Goal: Task Accomplishment & Management: Complete application form

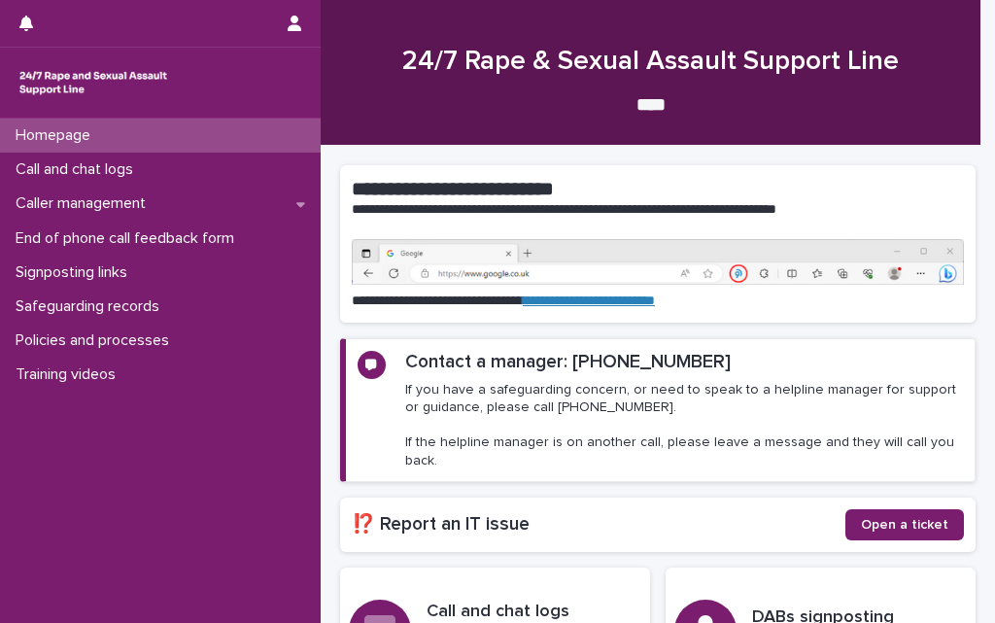
click at [161, 136] on div "Homepage" at bounding box center [160, 136] width 321 height 34
click at [191, 127] on div "Homepage" at bounding box center [160, 136] width 321 height 34
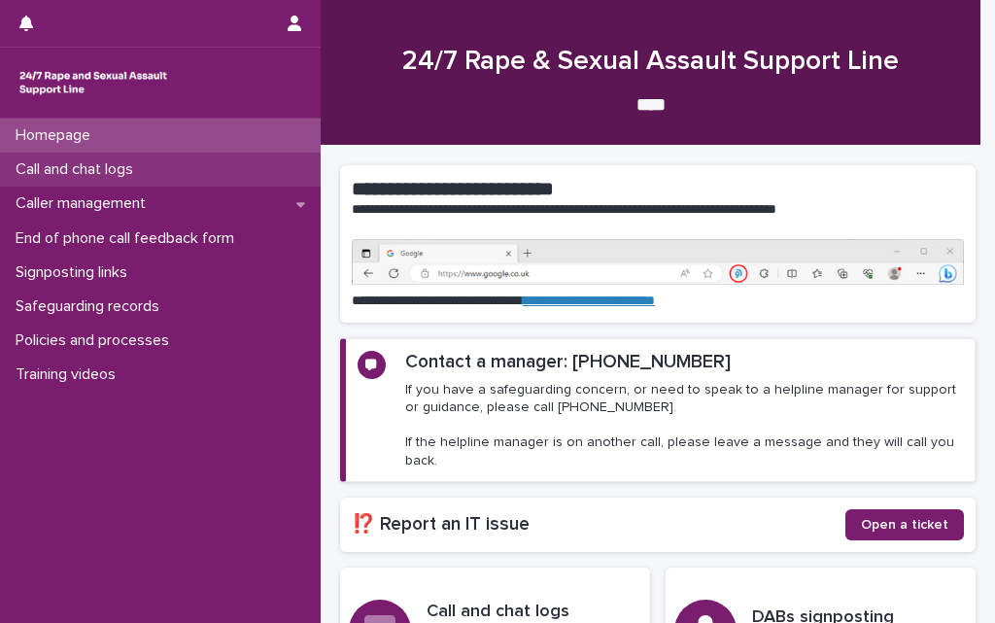
click at [117, 167] on p "Call and chat logs" at bounding box center [78, 169] width 141 height 18
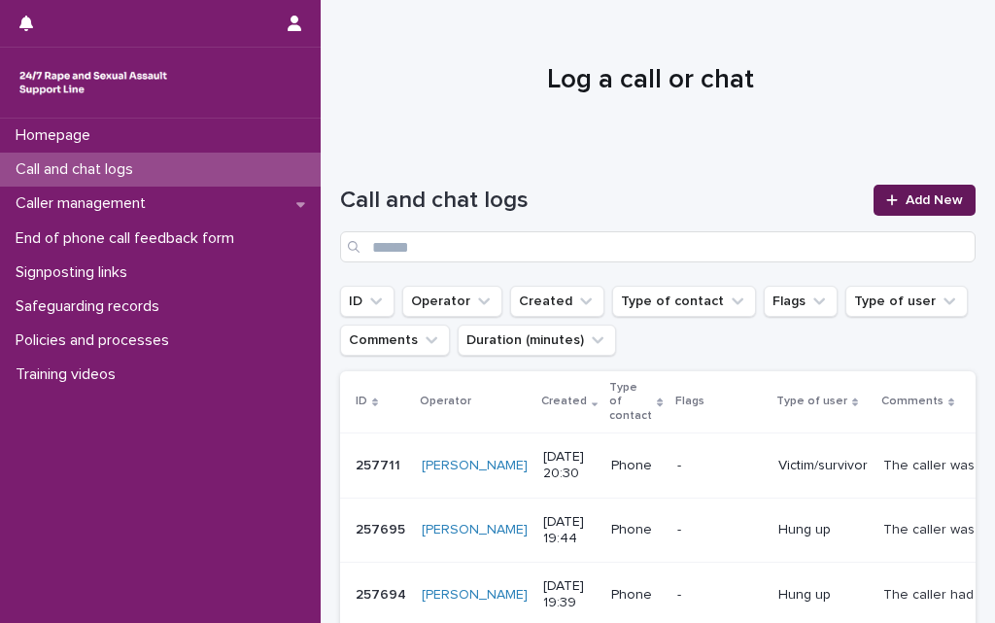
click at [904, 191] on link "Add New" at bounding box center [925, 200] width 102 height 31
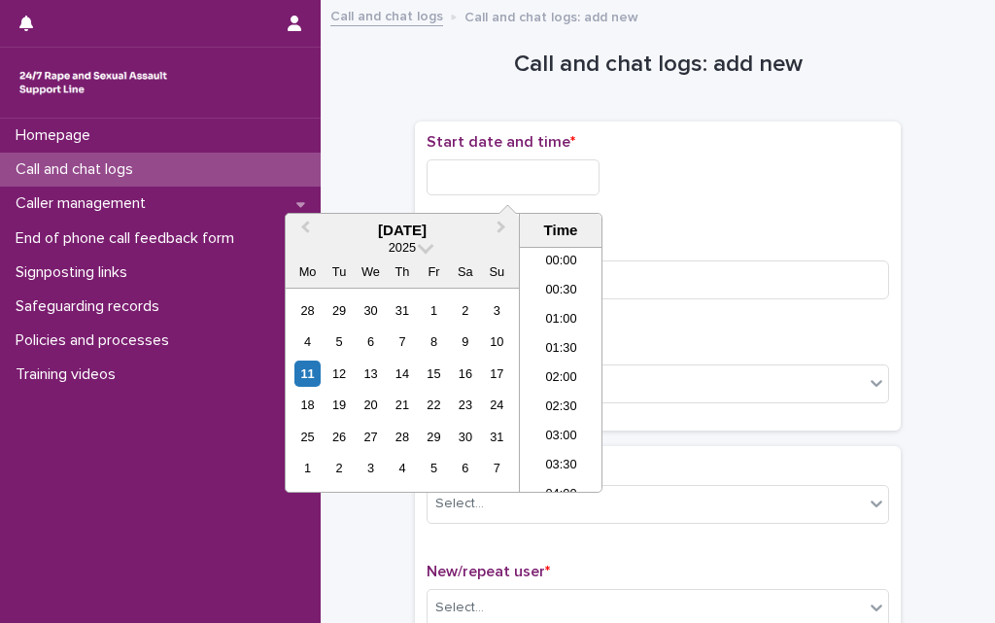
click at [493, 163] on input "text" at bounding box center [513, 177] width 173 height 36
click at [549, 351] on li "18:00" at bounding box center [561, 340] width 83 height 29
type input "**********"
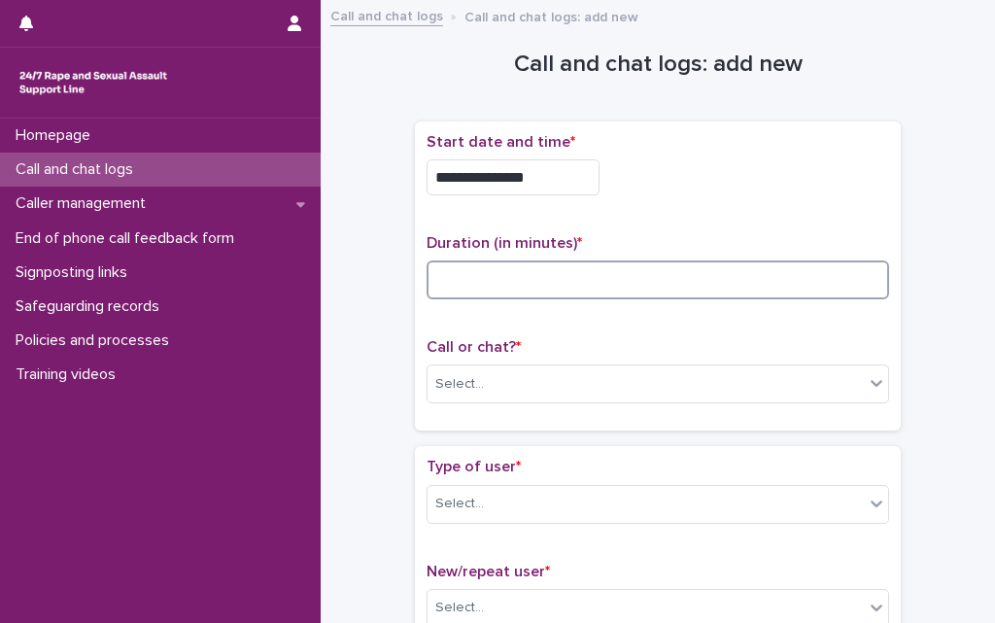
click at [547, 274] on input at bounding box center [658, 280] width 463 height 39
type input "**"
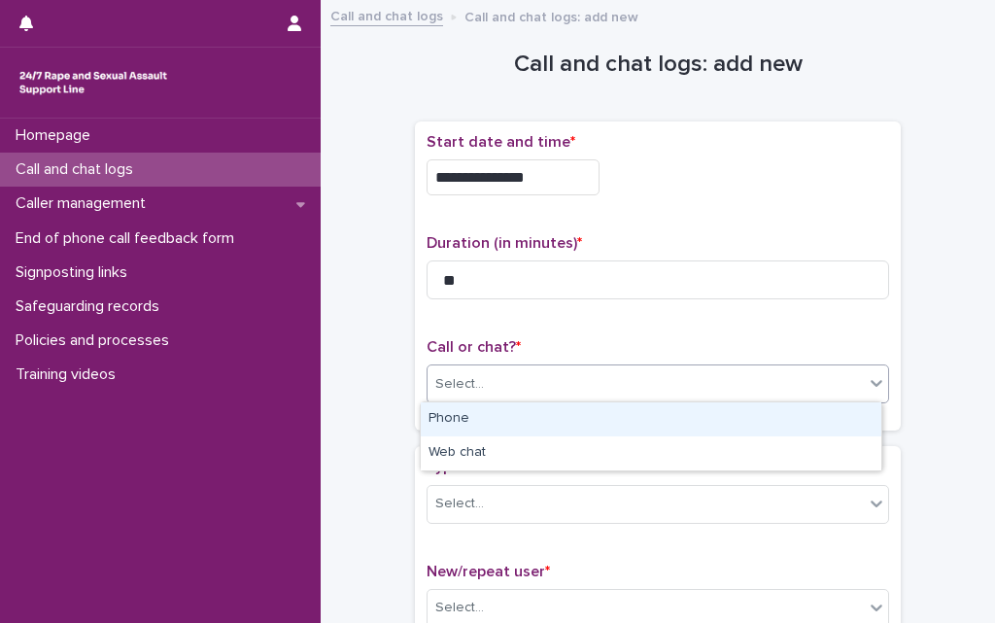
click at [457, 387] on div "Select..." at bounding box center [459, 384] width 49 height 20
click at [475, 416] on div "Phone" at bounding box center [651, 419] width 461 height 34
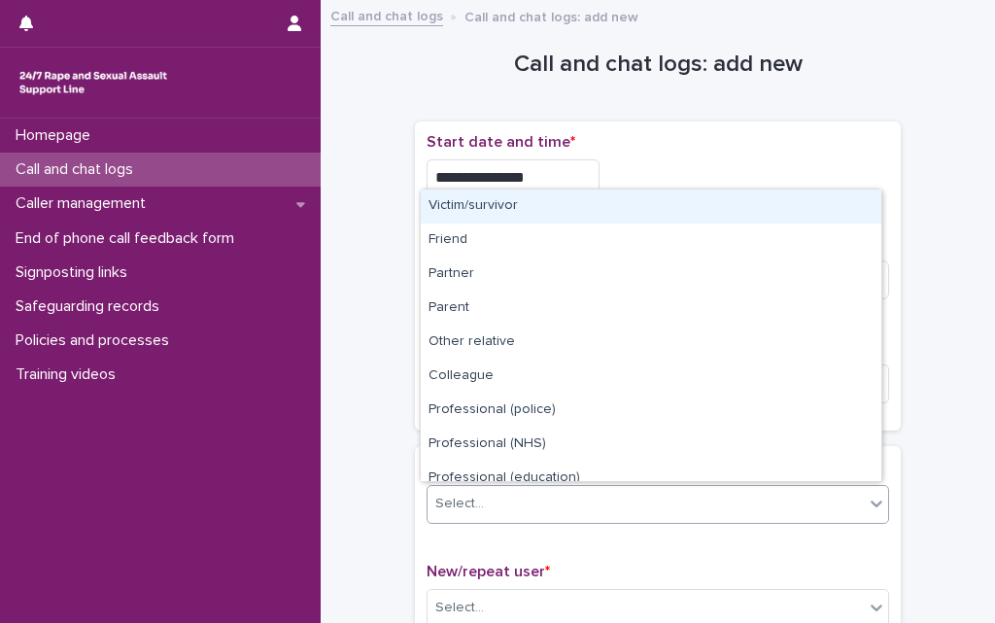
click at [469, 488] on div "Select..." at bounding box center [646, 504] width 436 height 32
click at [518, 217] on div "Victim/survivor" at bounding box center [651, 207] width 461 height 34
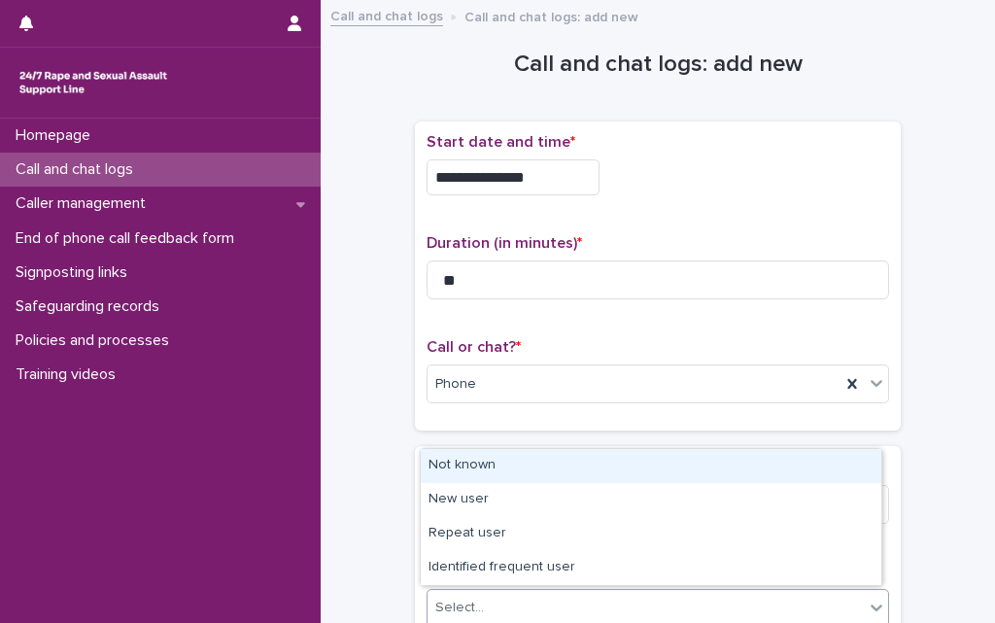
click at [479, 606] on div "Select..." at bounding box center [646, 608] width 436 height 32
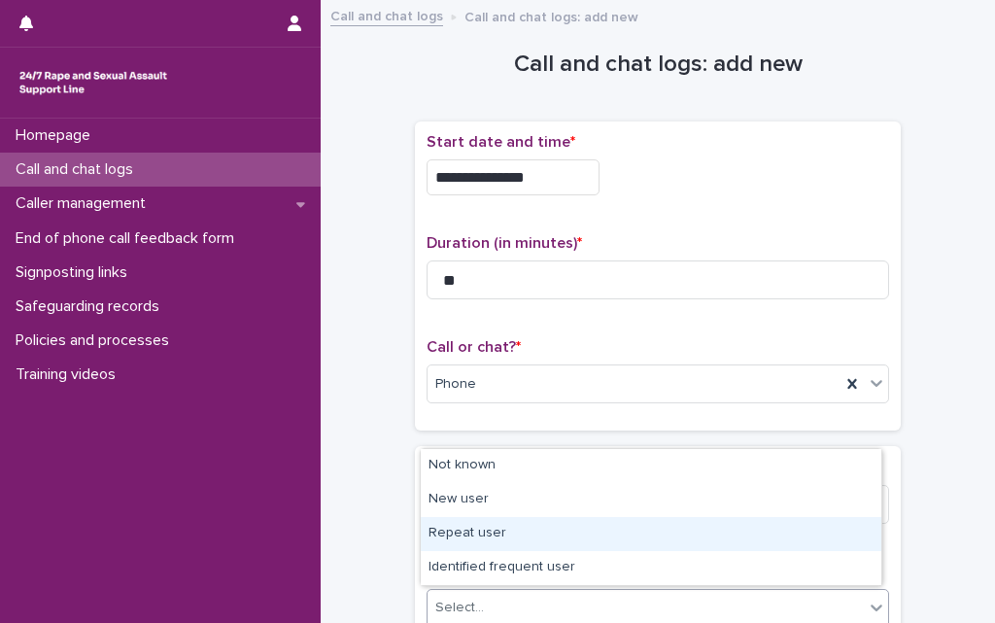
click at [467, 529] on div "Repeat user" at bounding box center [651, 534] width 461 height 34
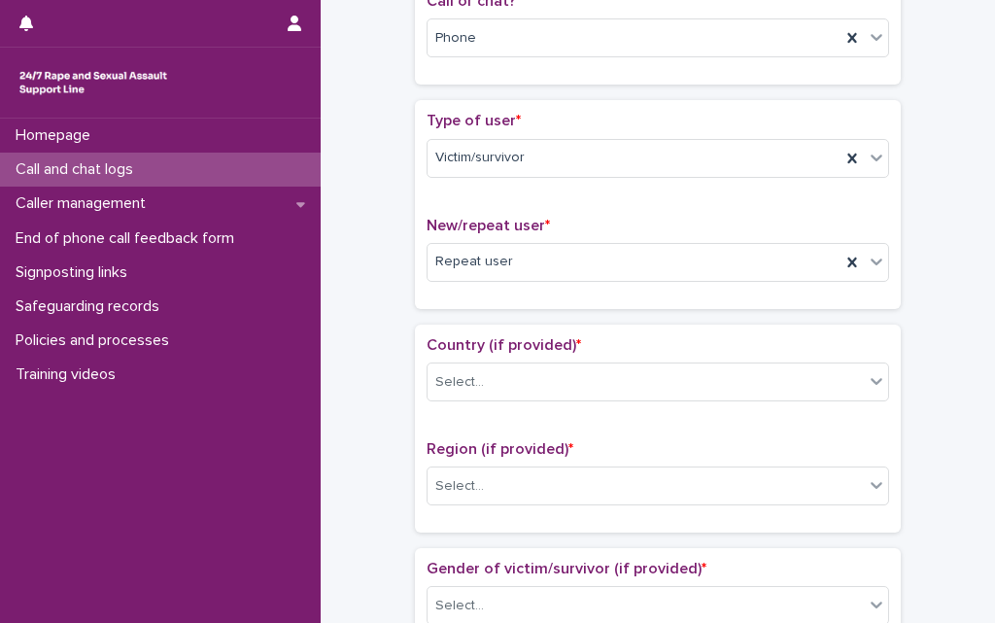
scroll to position [350, 0]
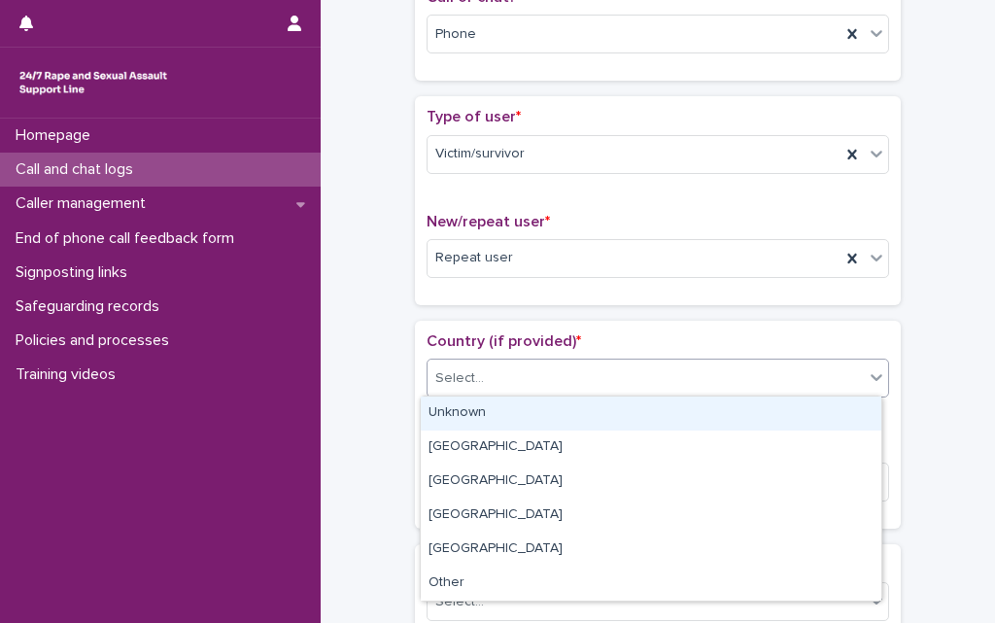
click at [487, 363] on div "Select..." at bounding box center [646, 379] width 436 height 32
click at [487, 409] on div "Unknown" at bounding box center [651, 414] width 461 height 34
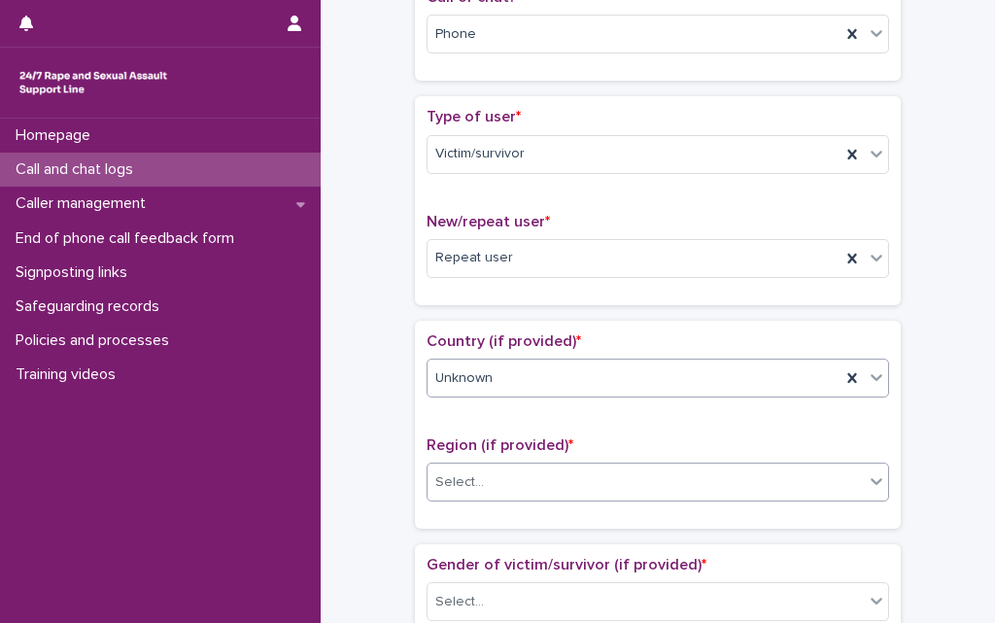
click at [486, 491] on div at bounding box center [487, 482] width 2 height 24
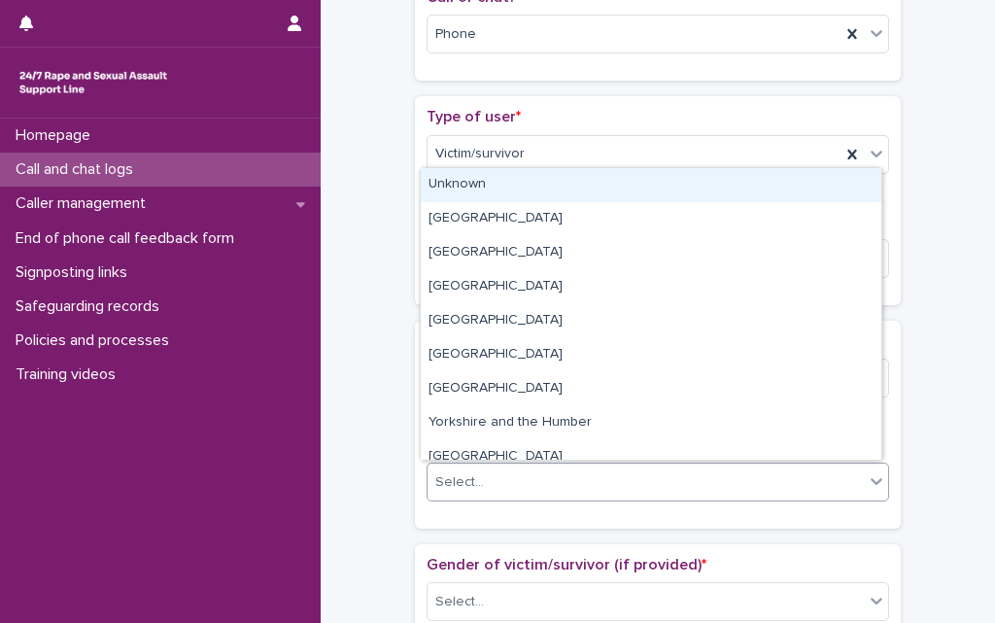
click at [463, 189] on div "Unknown" at bounding box center [651, 185] width 461 height 34
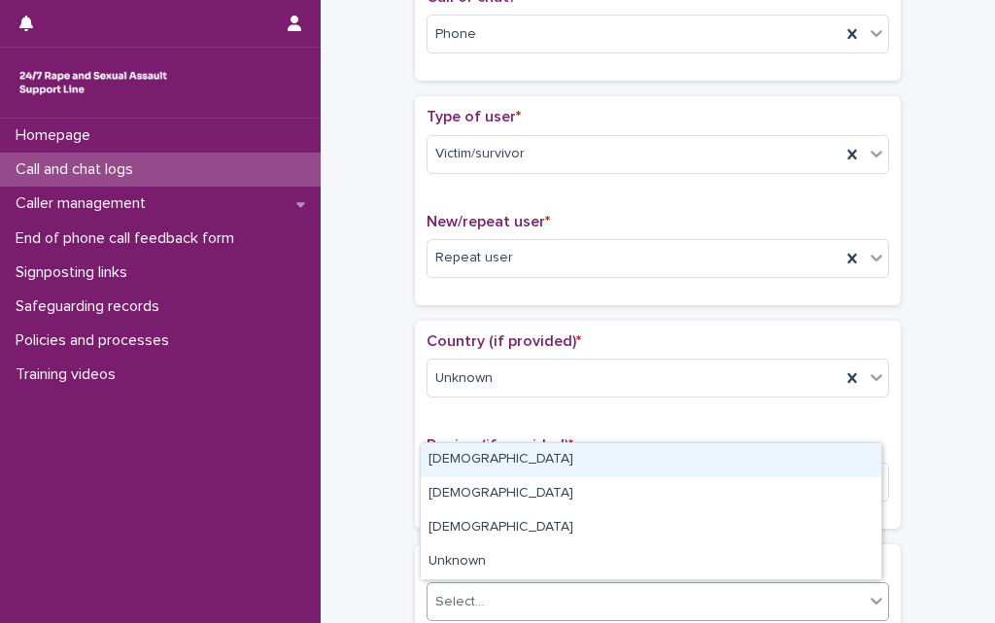
click at [469, 592] on div "Select..." at bounding box center [459, 602] width 49 height 20
click at [485, 461] on div "[DEMOGRAPHIC_DATA]" at bounding box center [651, 460] width 461 height 34
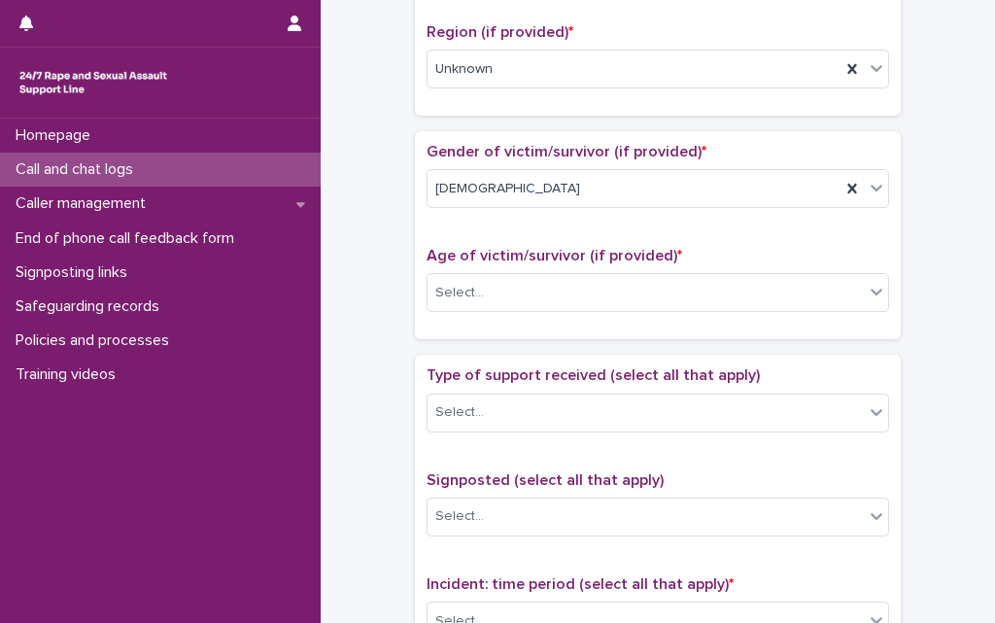
scroll to position [778, 0]
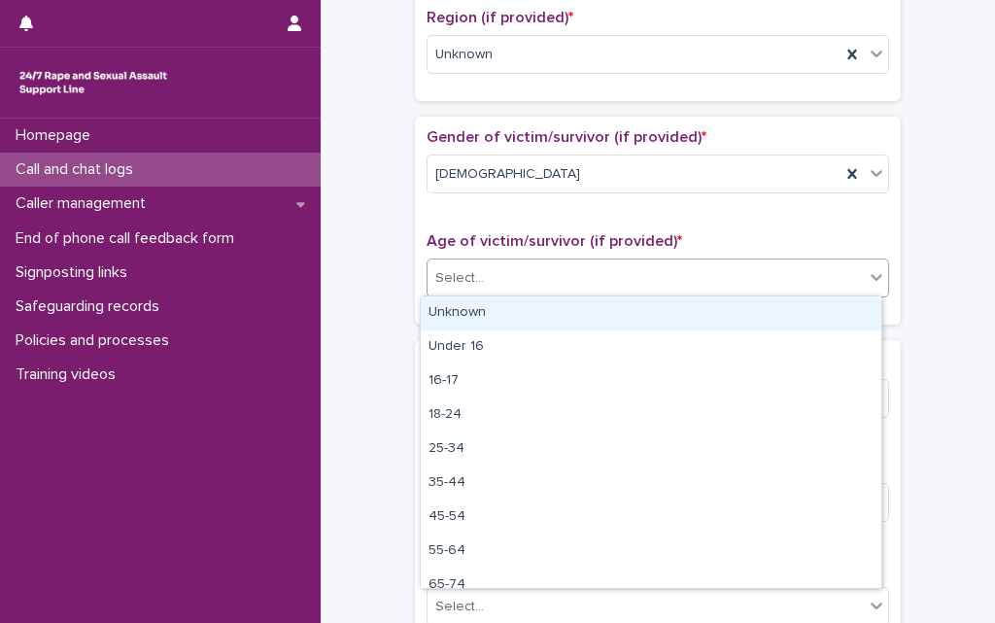
click at [511, 273] on div "Select..." at bounding box center [646, 278] width 436 height 32
click at [509, 312] on div "Unknown" at bounding box center [651, 313] width 461 height 34
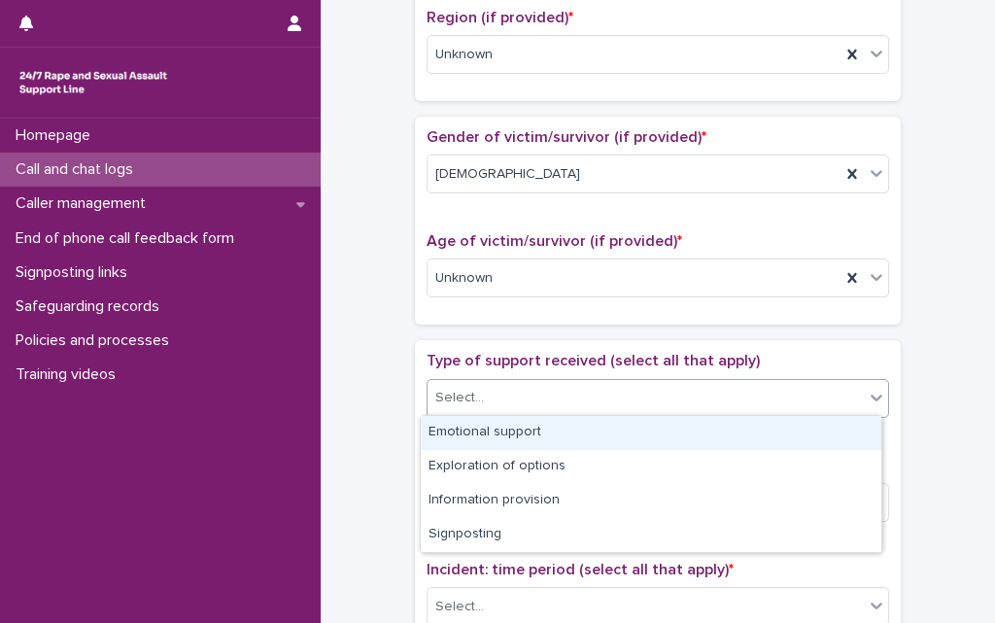
click at [500, 400] on div "Select..." at bounding box center [646, 398] width 436 height 32
click at [502, 437] on div "Emotional support" at bounding box center [651, 433] width 461 height 34
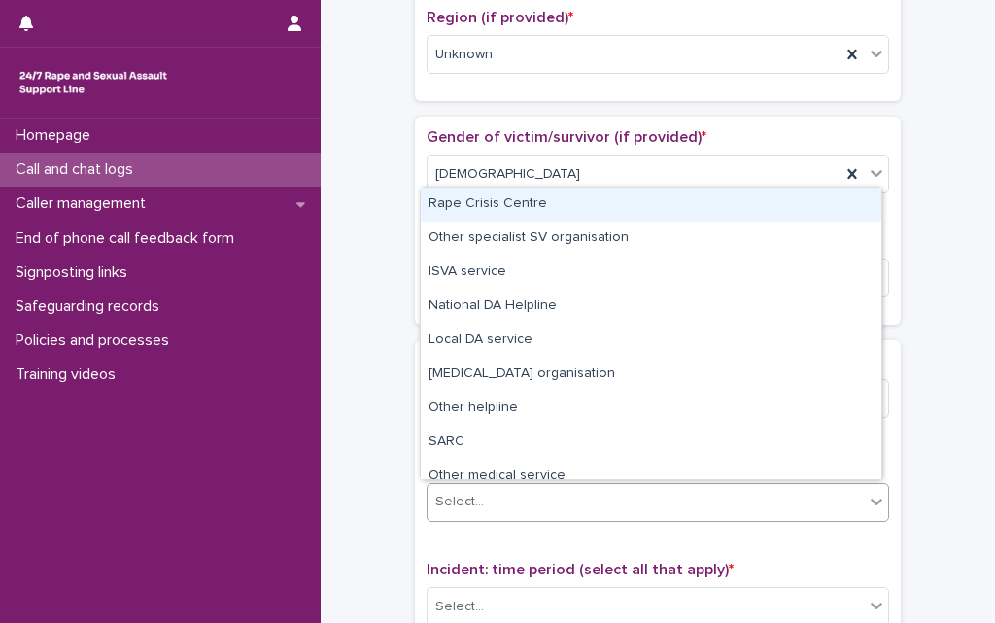
click at [502, 498] on div "Select..." at bounding box center [646, 502] width 436 height 32
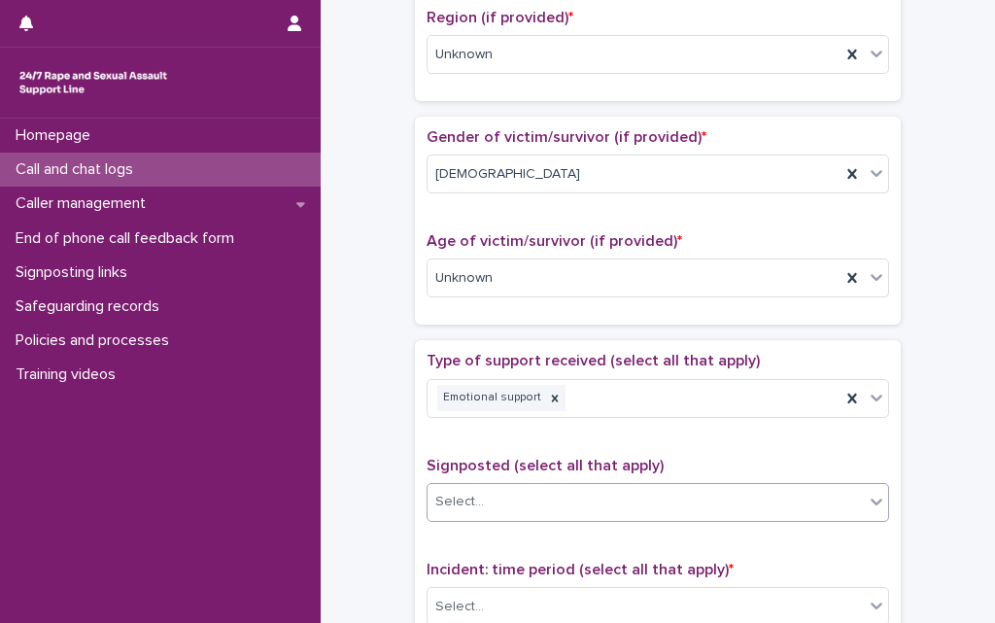
click at [502, 498] on div "Select..." at bounding box center [646, 502] width 436 height 32
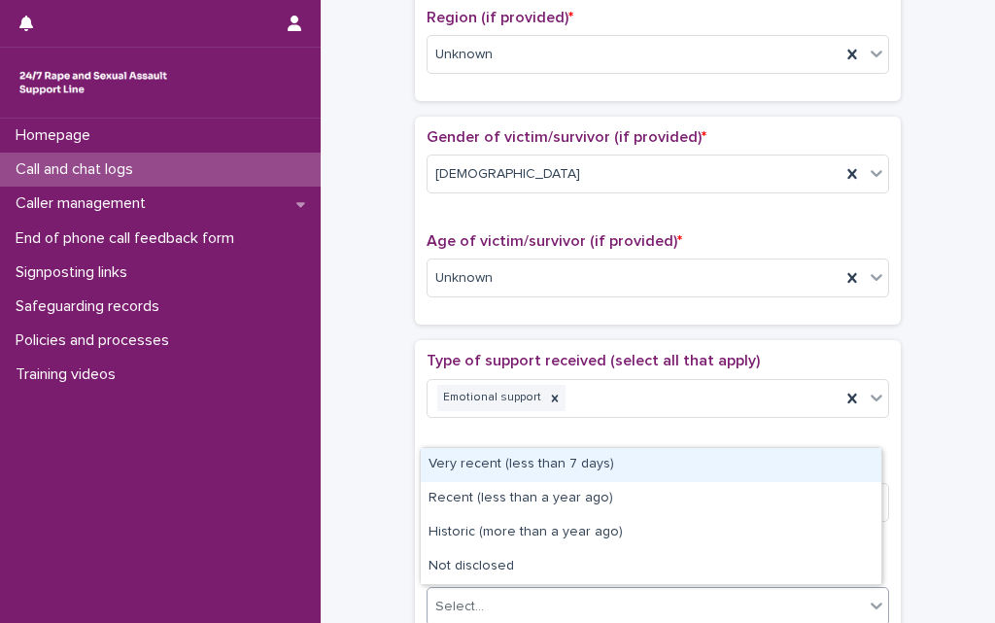
click at [499, 596] on div "Select..." at bounding box center [646, 607] width 436 height 32
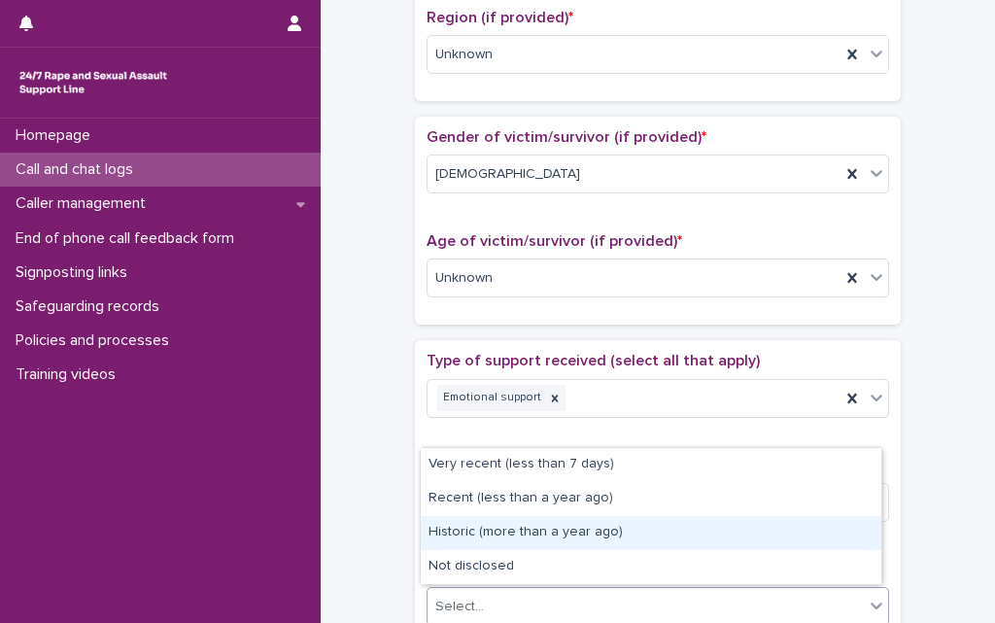
click at [489, 534] on div "Historic (more than a year ago)" at bounding box center [651, 533] width 461 height 34
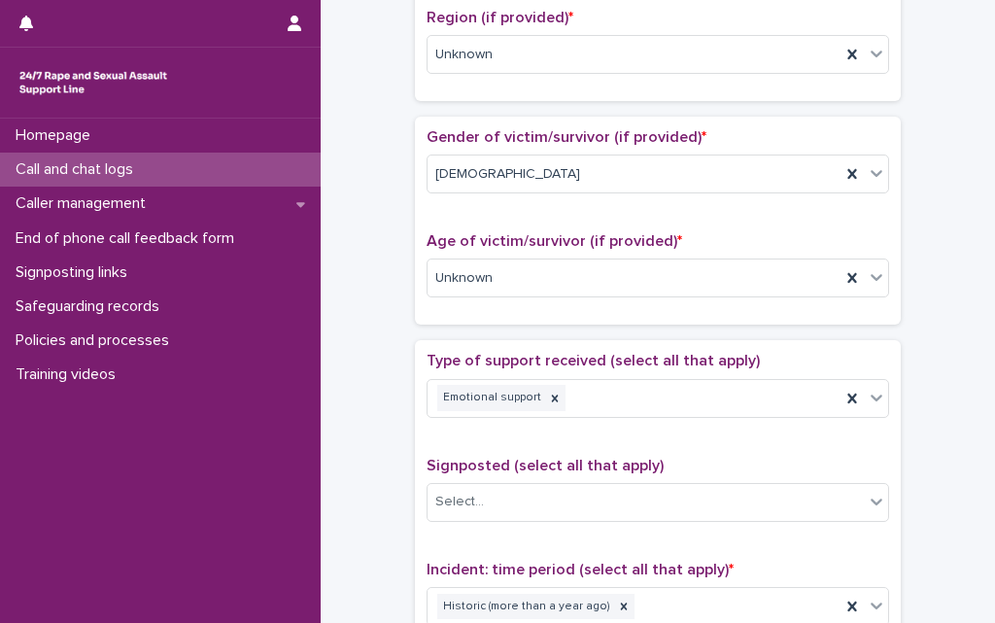
click at [377, 537] on div "**********" at bounding box center [658, 229] width 636 height 1990
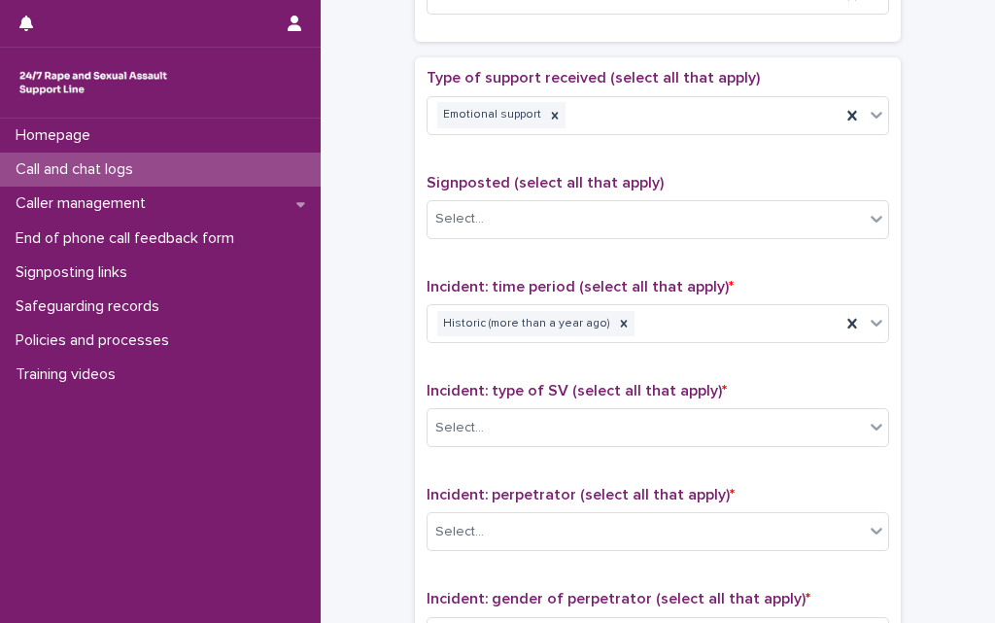
scroll to position [1205, 0]
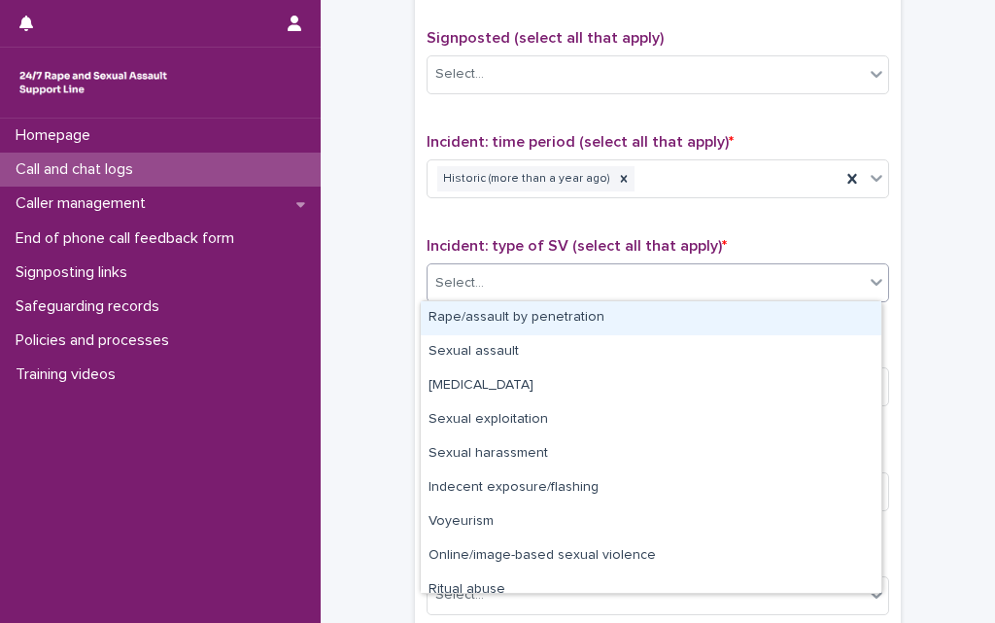
click at [543, 284] on div "Select..." at bounding box center [646, 283] width 436 height 32
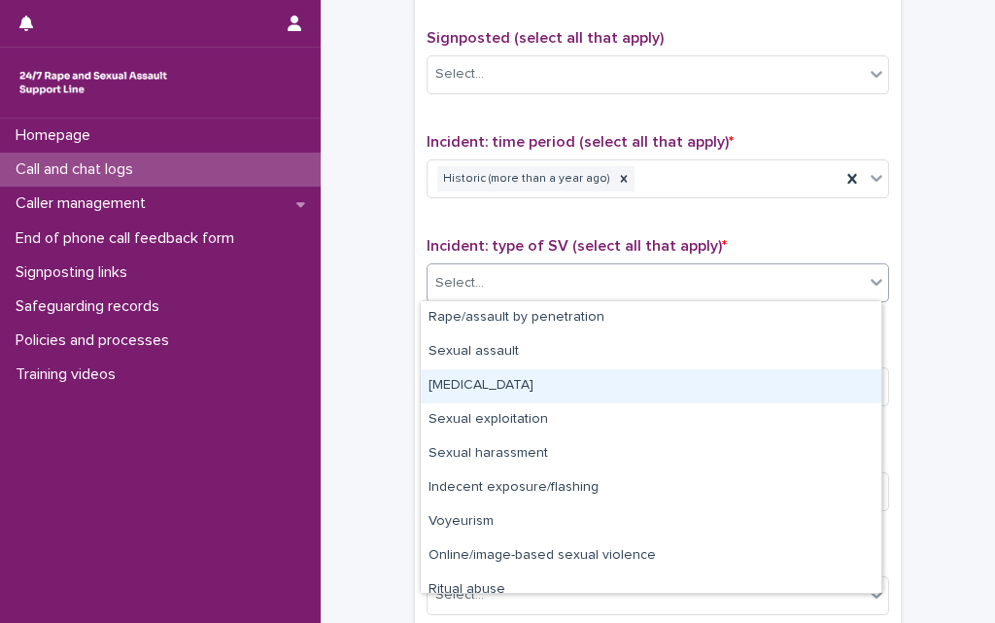
click at [507, 382] on div "[MEDICAL_DATA]" at bounding box center [651, 386] width 461 height 34
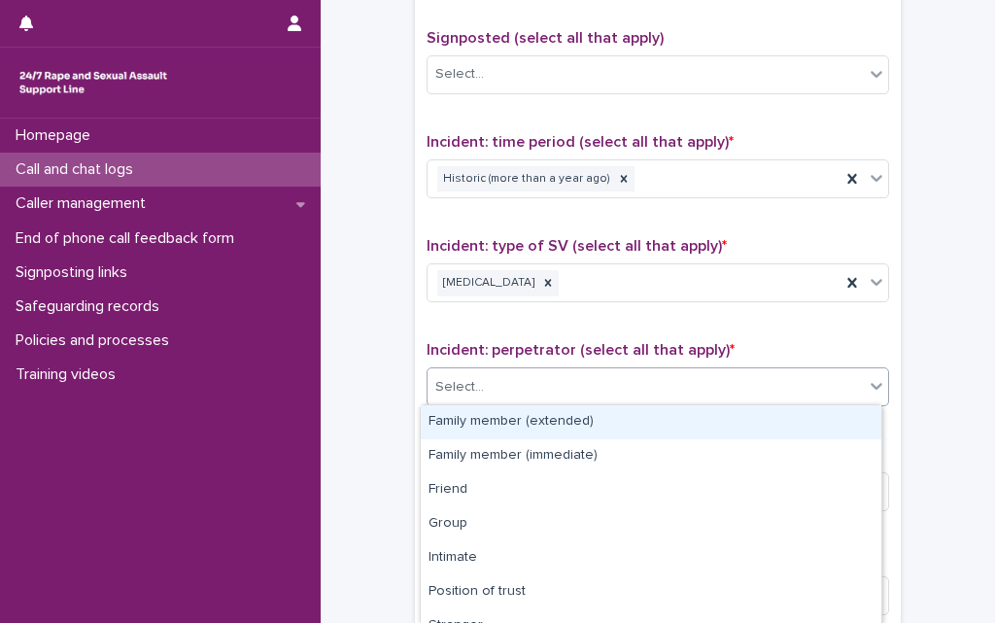
click at [501, 391] on div "Select..." at bounding box center [646, 387] width 436 height 32
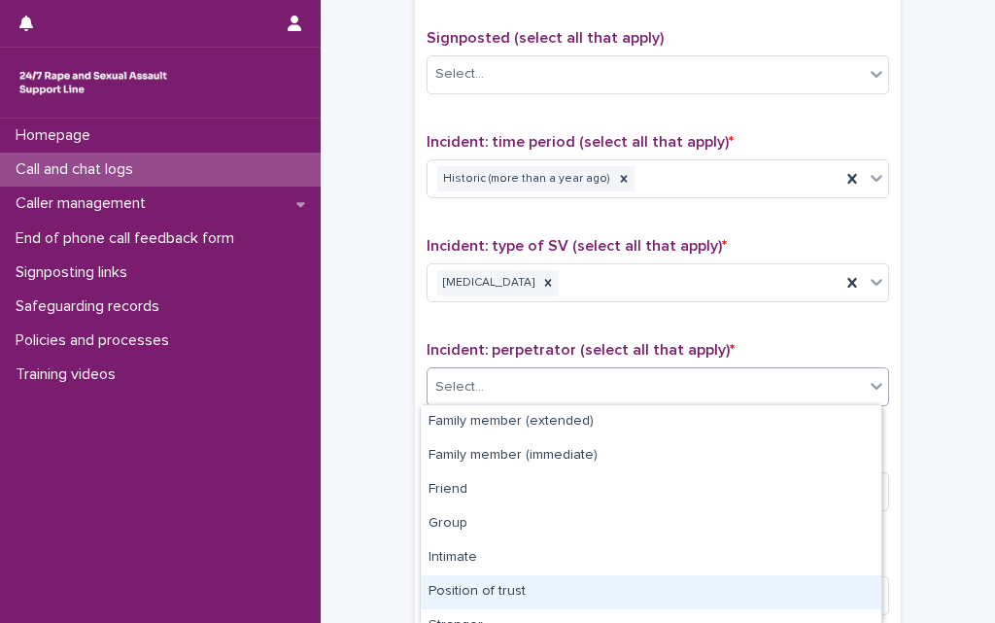
scroll to position [156, 0]
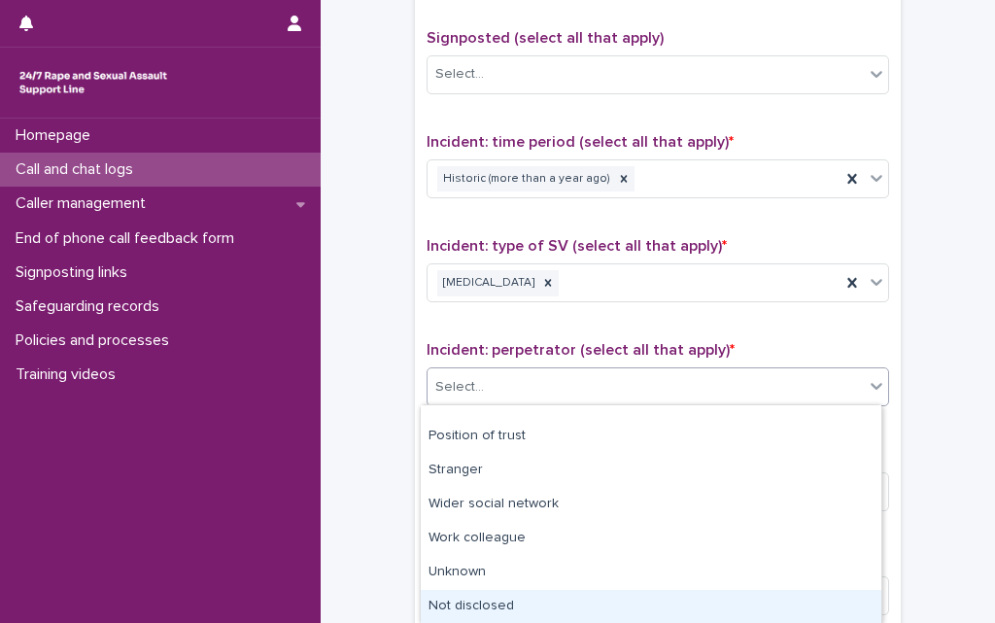
click at [508, 605] on div "Not disclosed" at bounding box center [651, 607] width 461 height 34
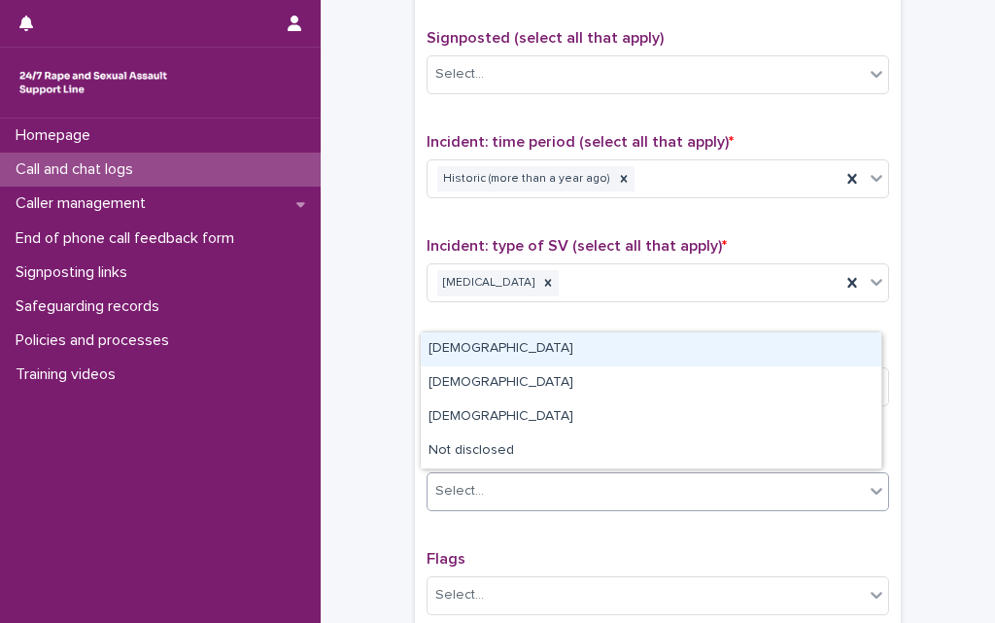
click at [516, 494] on div "Select..." at bounding box center [646, 491] width 436 height 32
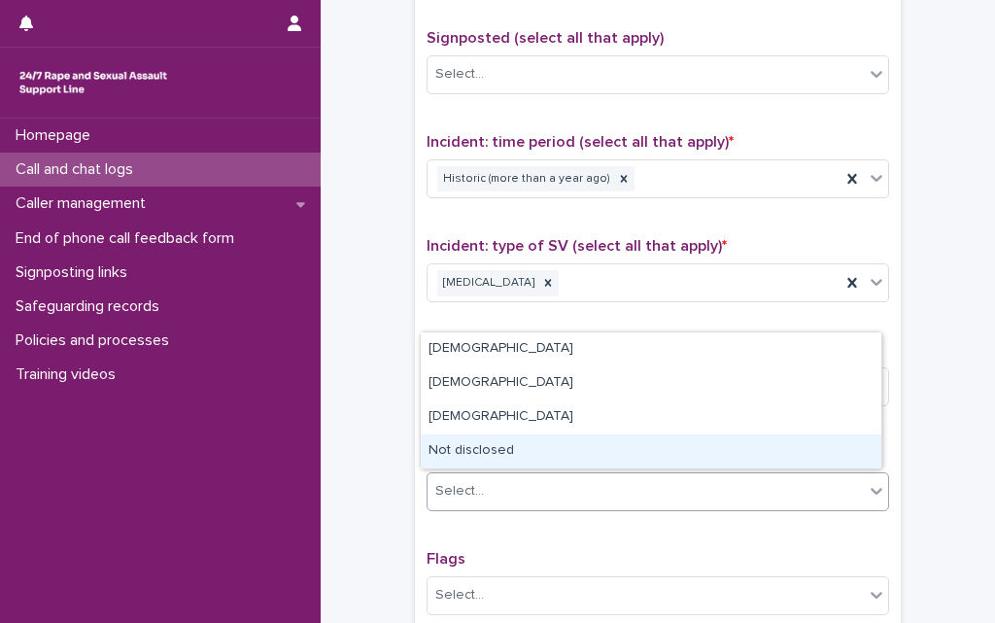
click at [530, 443] on div "Not disclosed" at bounding box center [651, 452] width 461 height 34
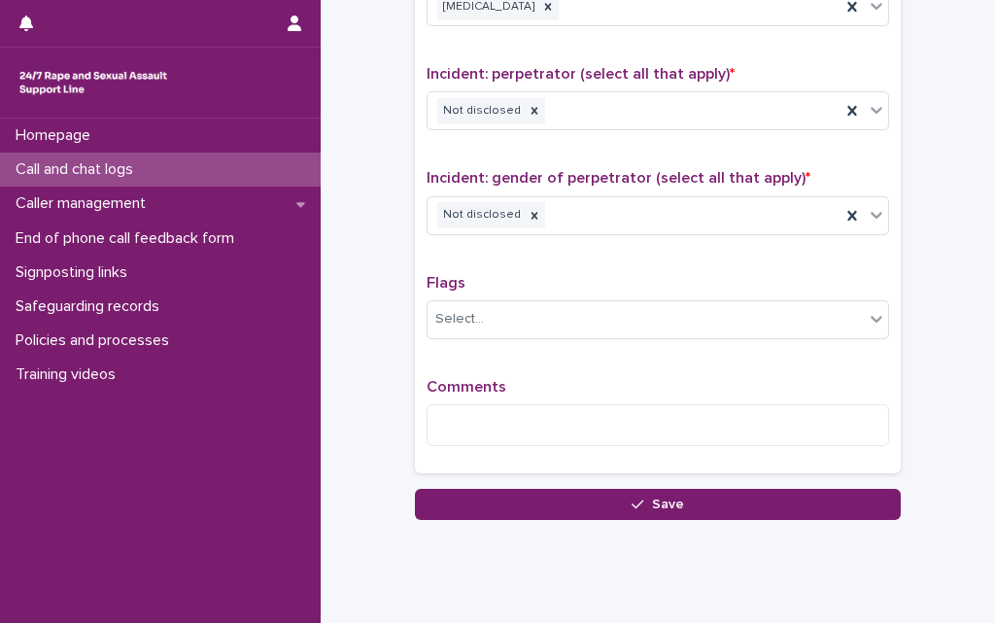
scroll to position [1528, 0]
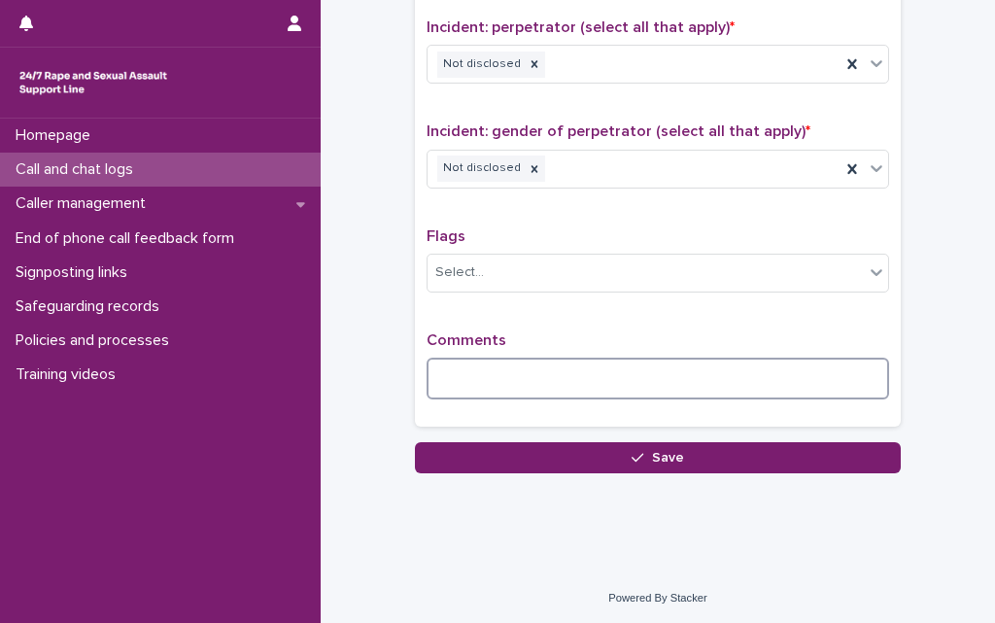
click at [494, 376] on textarea at bounding box center [658, 379] width 463 height 42
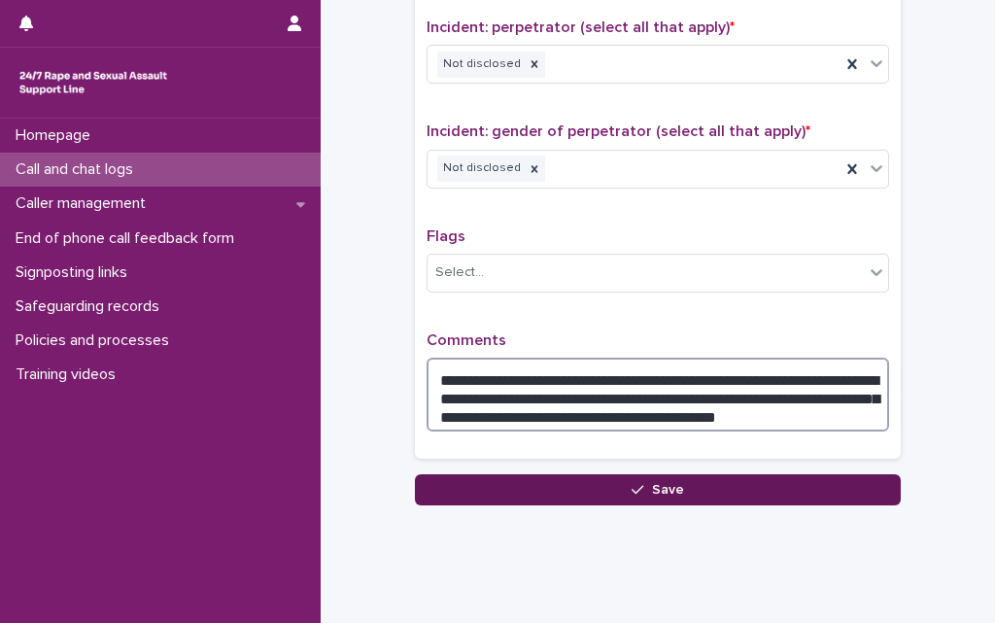
type textarea "**********"
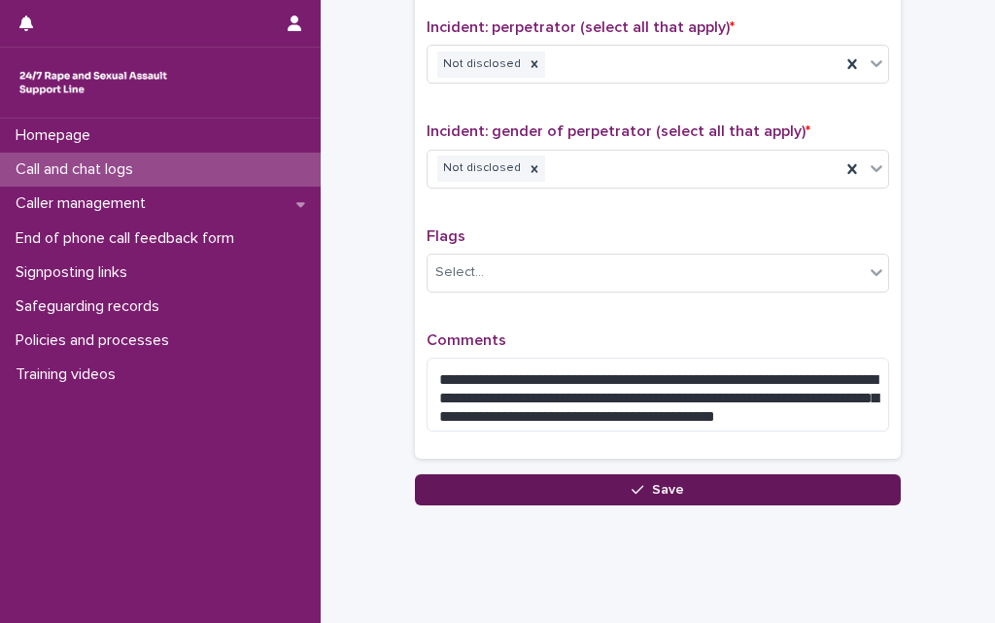
click at [676, 484] on button "Save" at bounding box center [658, 489] width 486 height 31
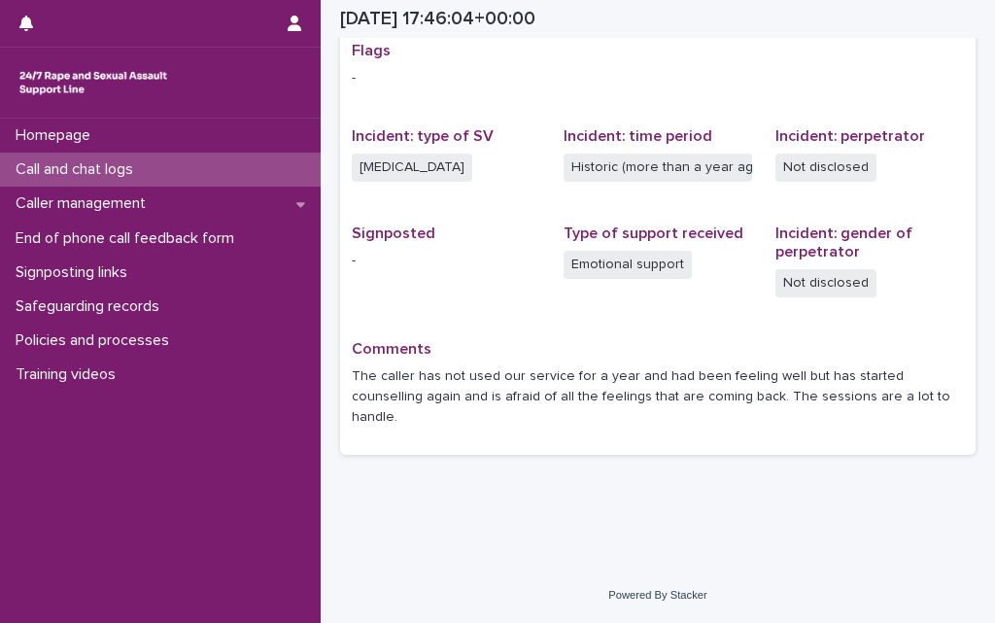
scroll to position [391, 0]
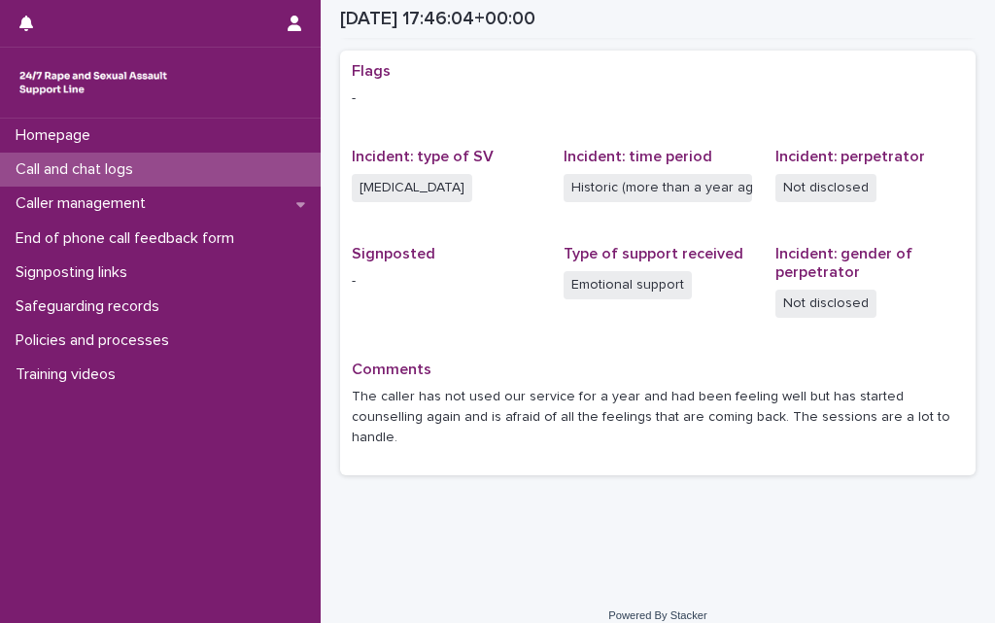
click at [153, 164] on div "Call and chat logs" at bounding box center [160, 170] width 321 height 34
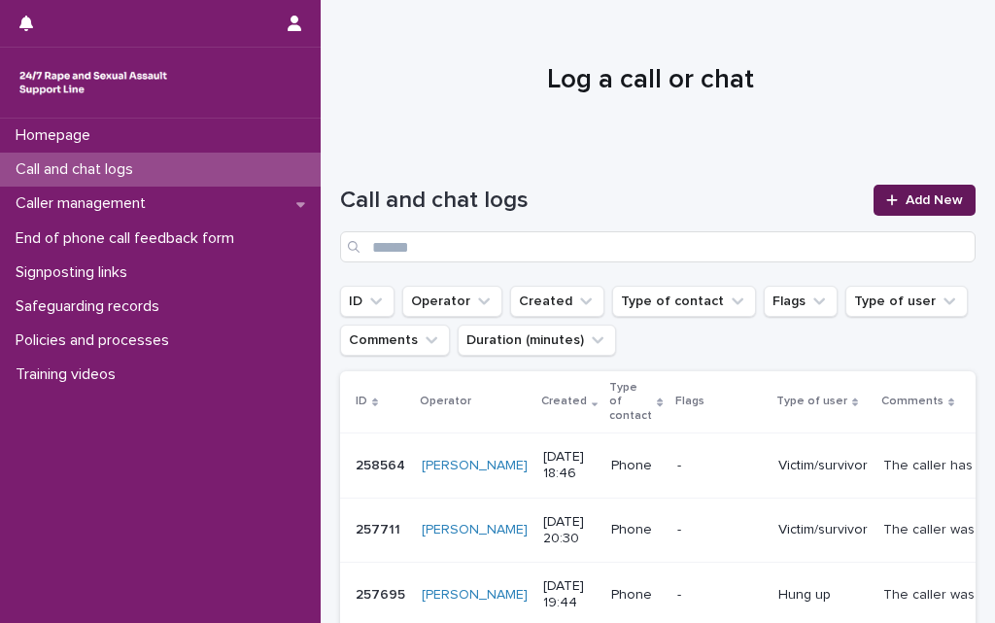
click at [906, 193] on span "Add New" at bounding box center [934, 200] width 57 height 14
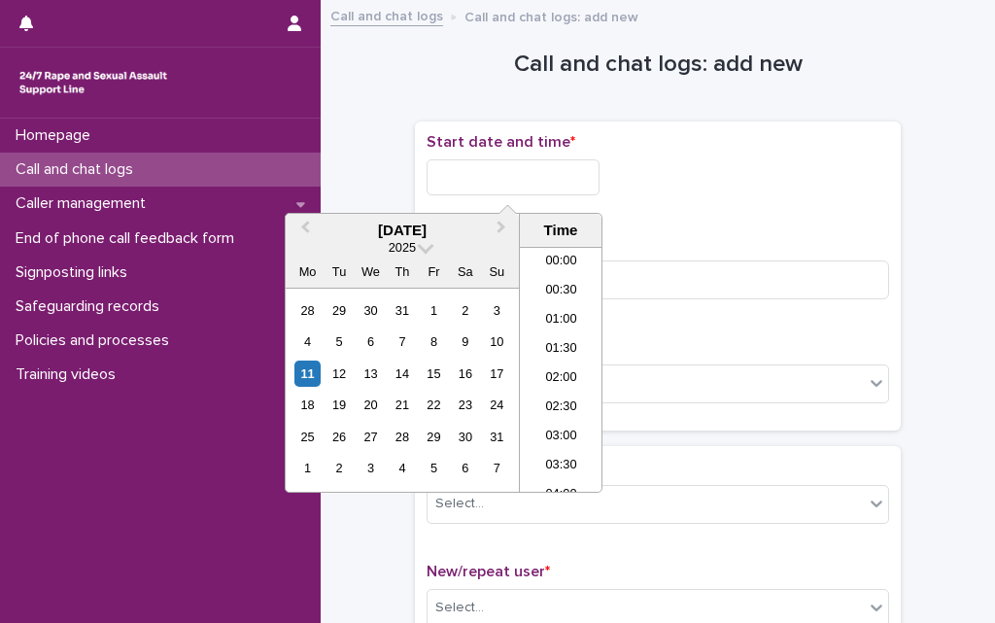
click at [525, 178] on input "text" at bounding box center [513, 177] width 173 height 36
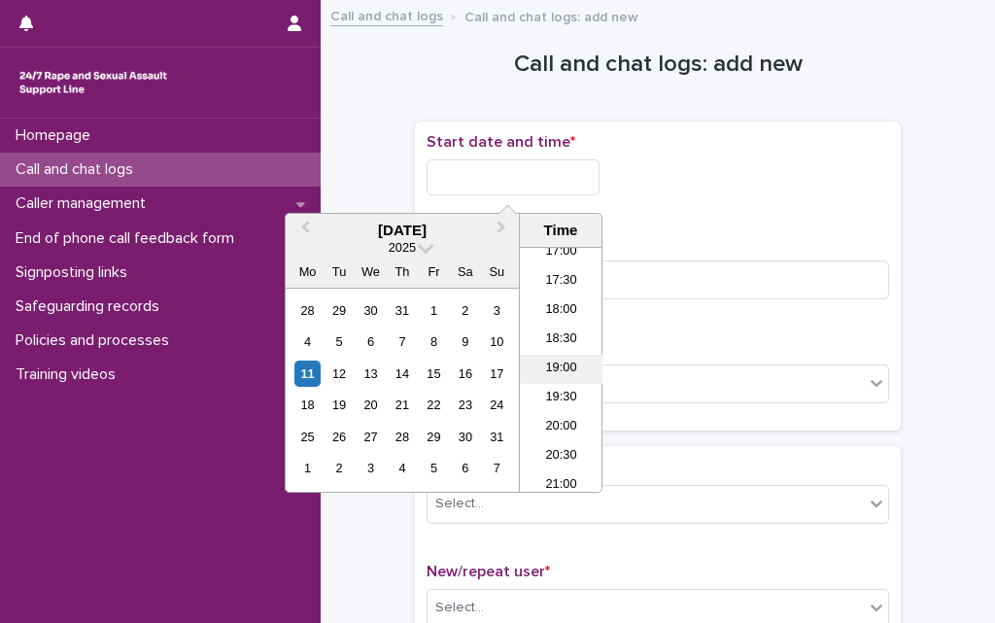
click at [571, 362] on li "19:00" at bounding box center [561, 369] width 83 height 29
type input "**********"
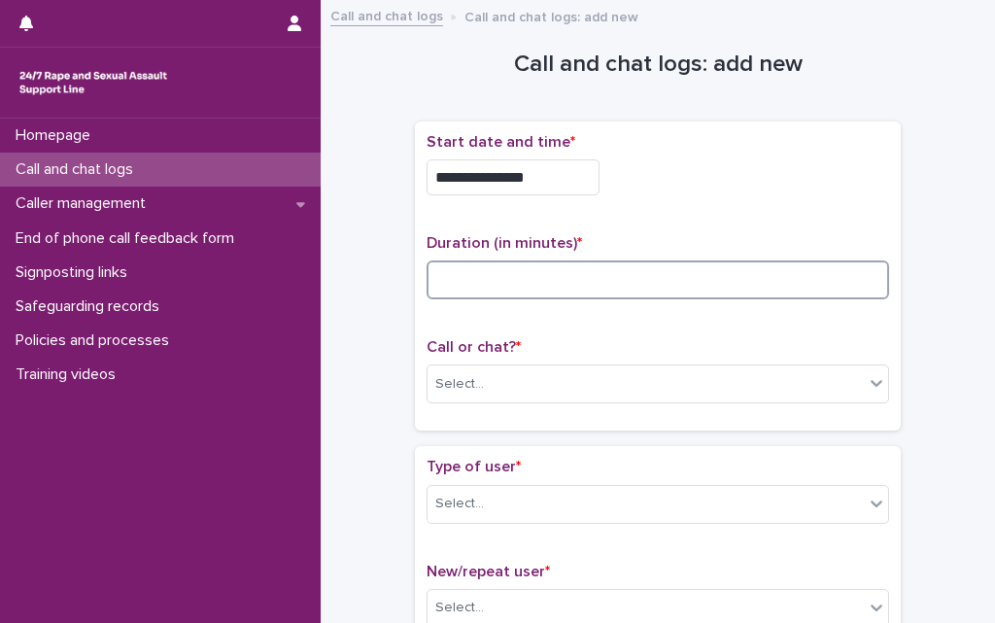
click at [588, 277] on input at bounding box center [658, 280] width 463 height 39
type input "*"
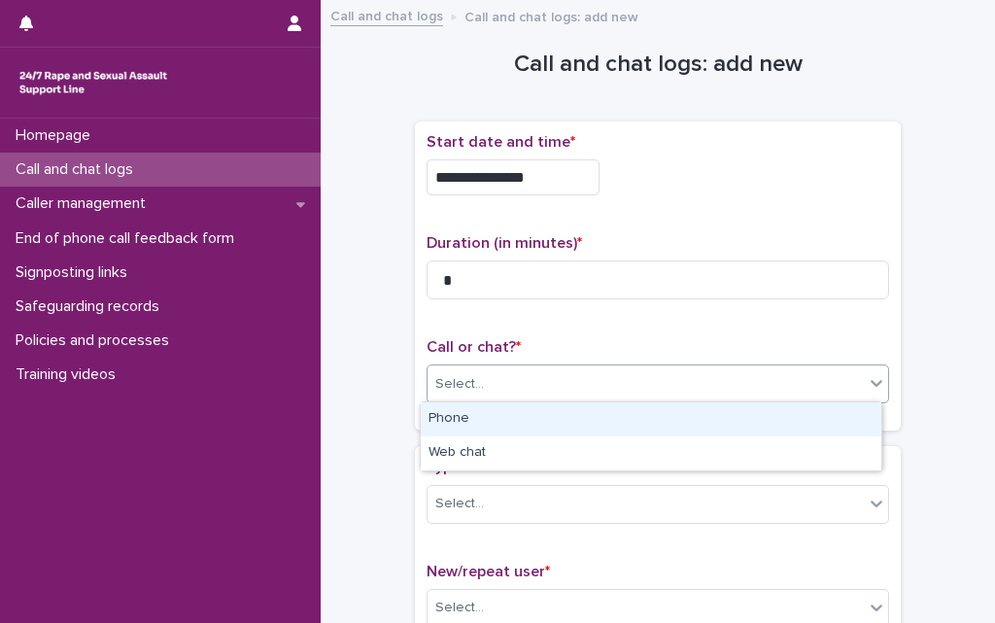
click at [563, 371] on div "Select..." at bounding box center [646, 384] width 436 height 32
click at [486, 416] on div "Phone" at bounding box center [651, 419] width 461 height 34
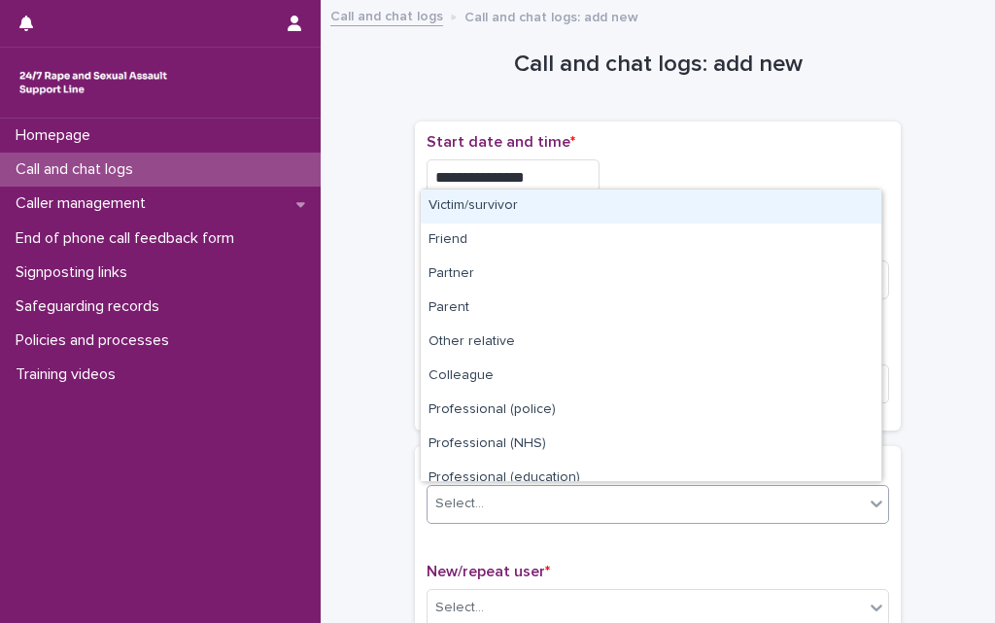
click at [479, 513] on div "Select..." at bounding box center [646, 504] width 436 height 32
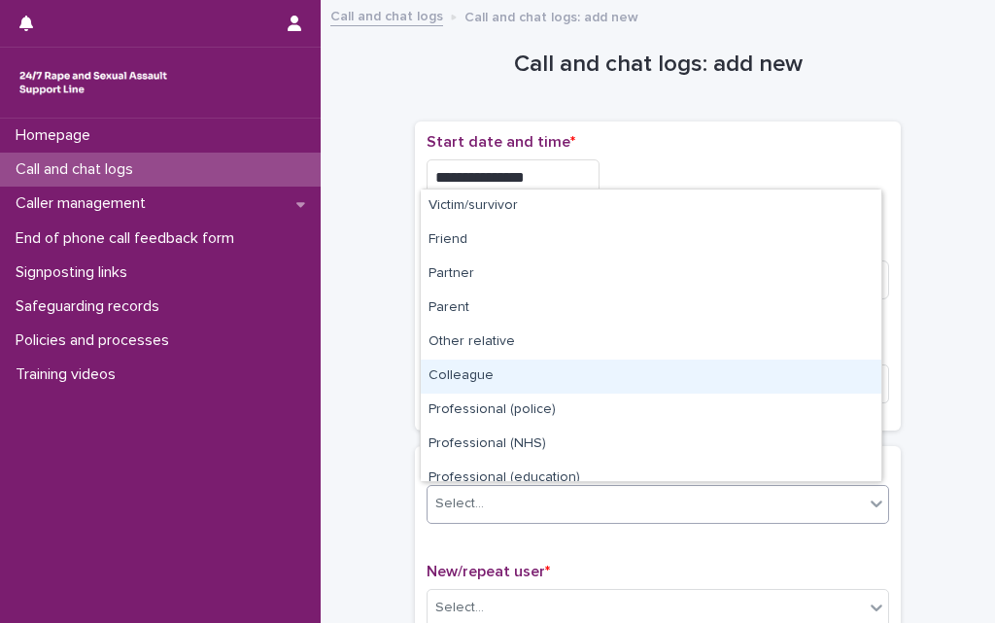
scroll to position [219, 0]
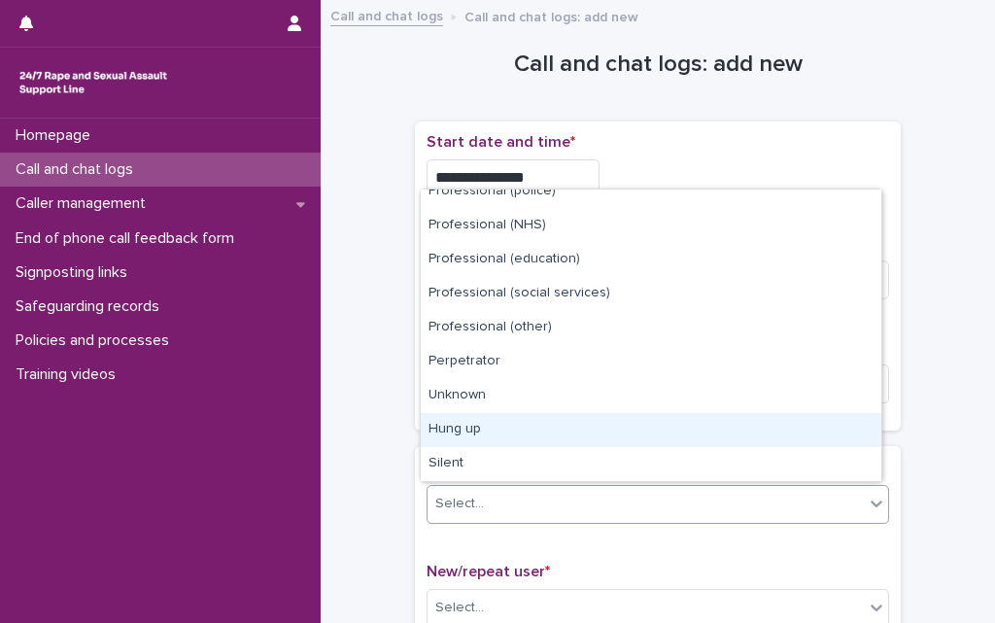
click at [506, 423] on div "Hung up" at bounding box center [651, 430] width 461 height 34
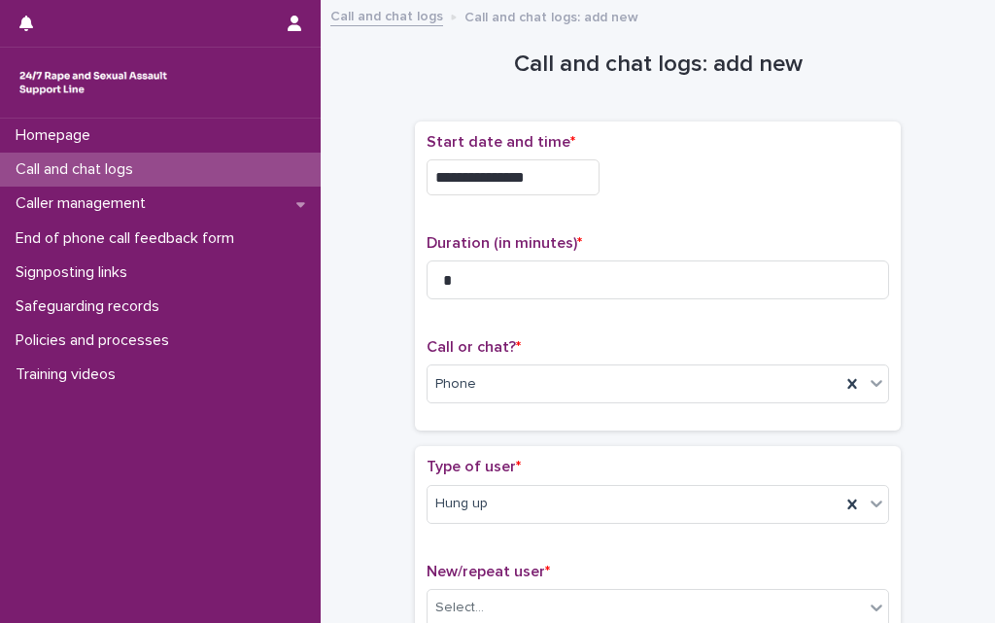
click at [405, 559] on div "**********" at bounding box center [658, 418] width 636 height 813
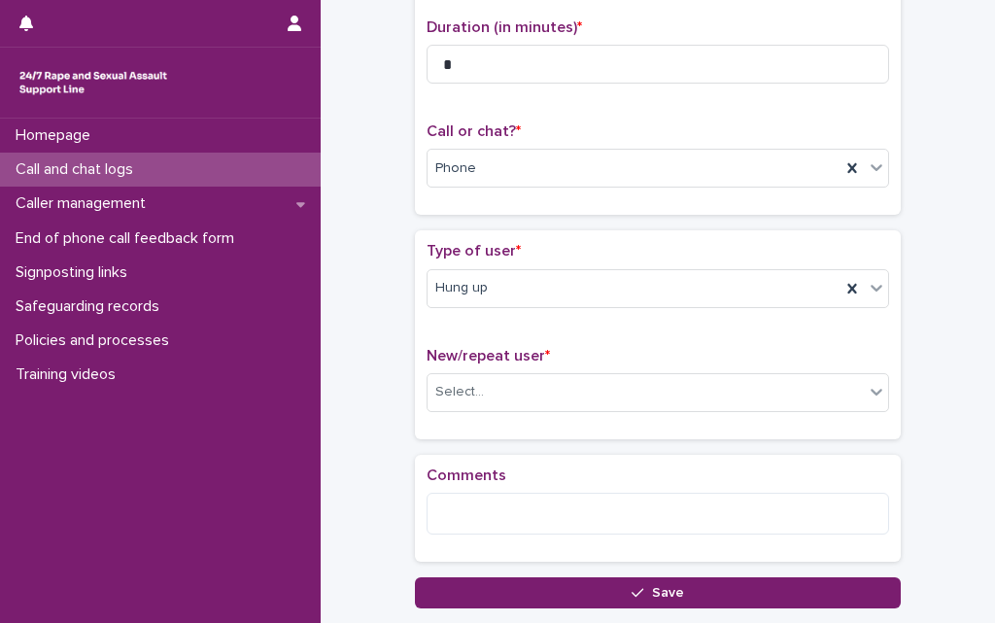
scroll to position [233, 0]
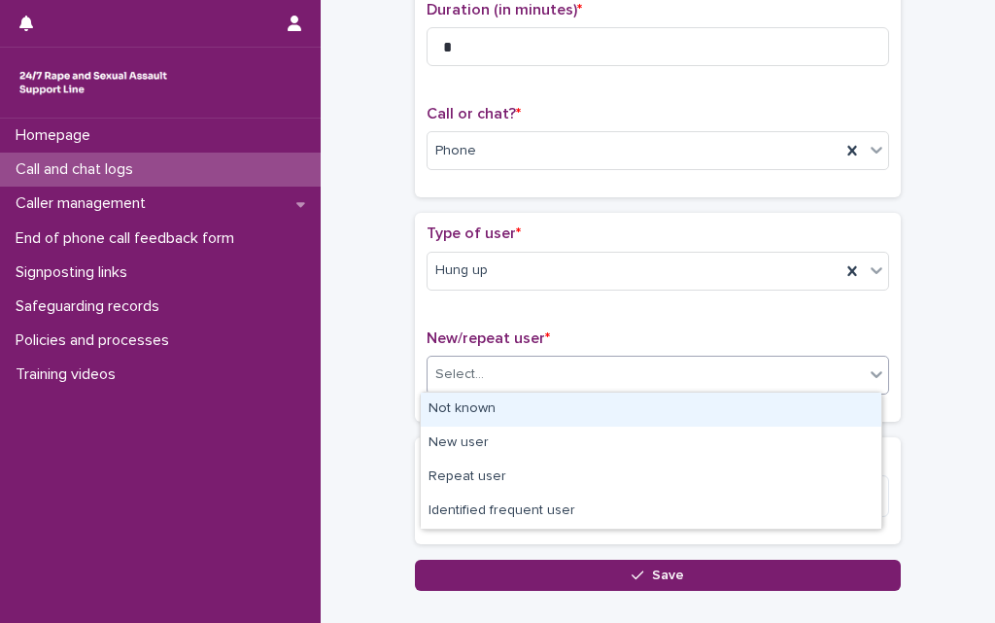
click at [503, 359] on div "Select..." at bounding box center [646, 375] width 436 height 32
click at [489, 409] on div "Not known" at bounding box center [651, 410] width 461 height 34
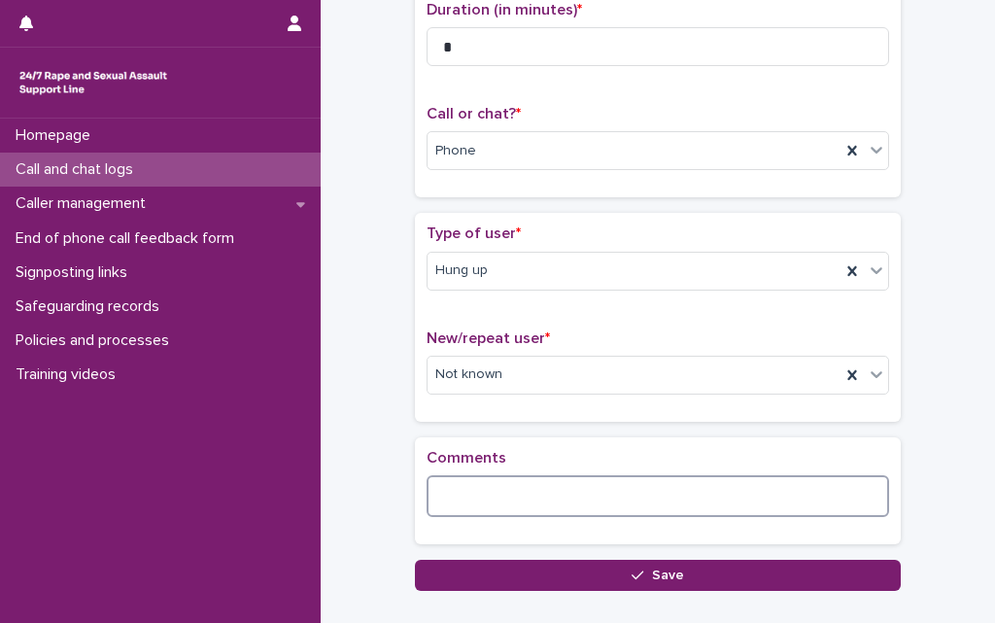
click at [475, 491] on textarea at bounding box center [658, 496] width 463 height 42
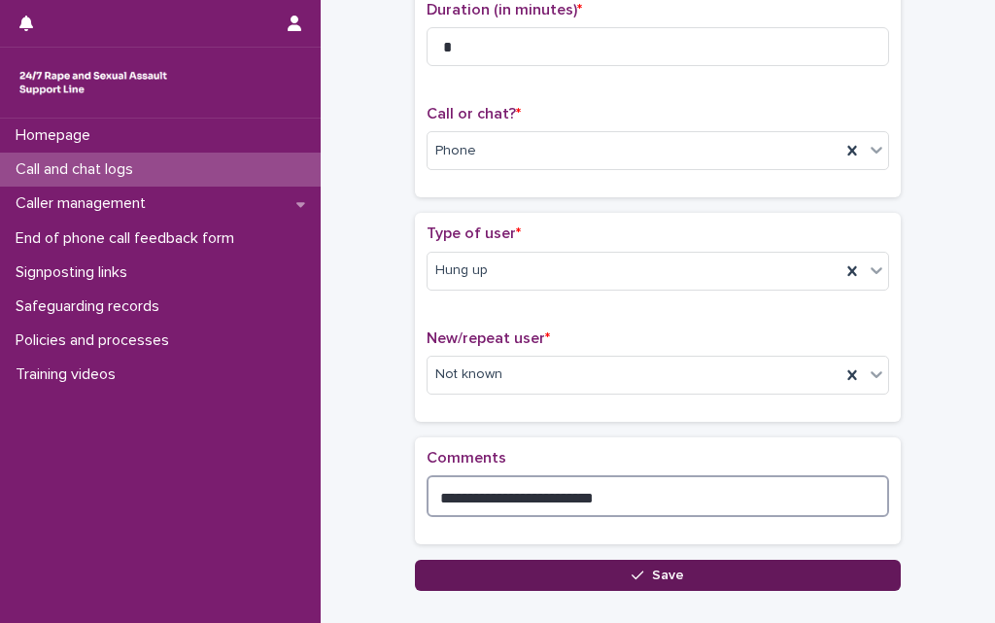
type textarea "**********"
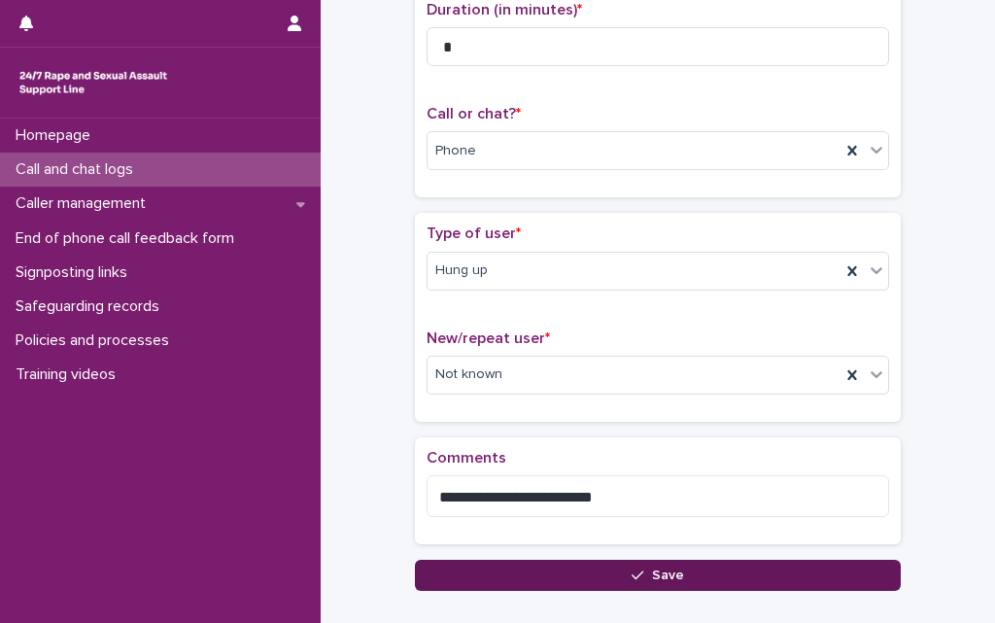
click at [551, 572] on button "Save" at bounding box center [658, 575] width 486 height 31
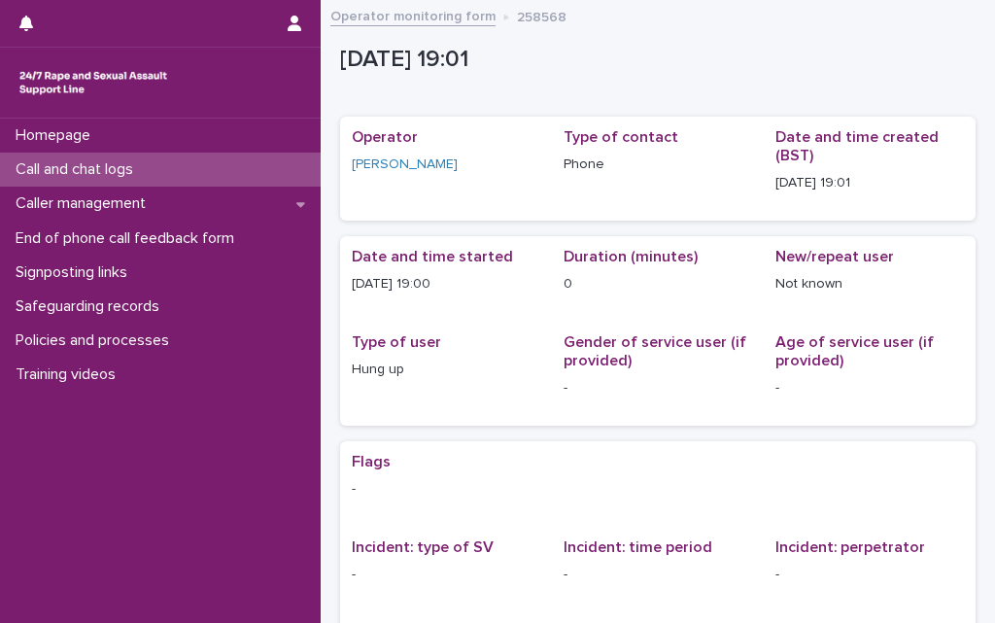
click at [148, 162] on p "Call and chat logs" at bounding box center [78, 169] width 141 height 18
